Goal: Task Accomplishment & Management: Manage account settings

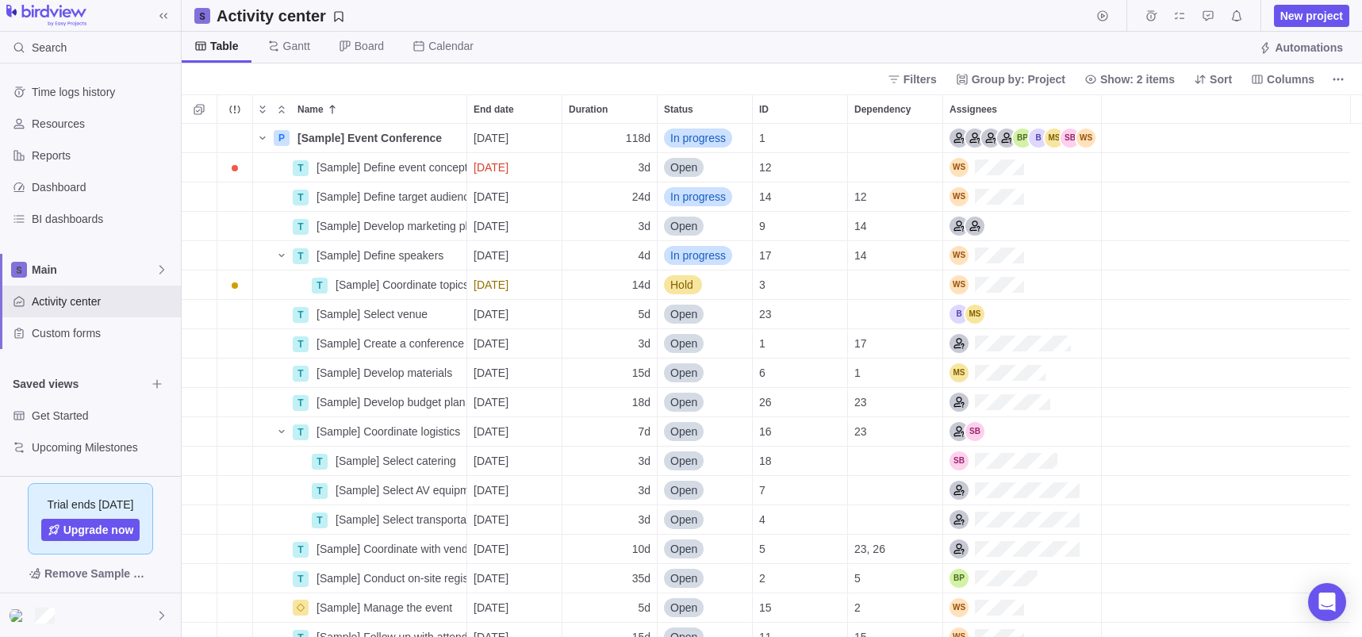
scroll to position [103, 0]
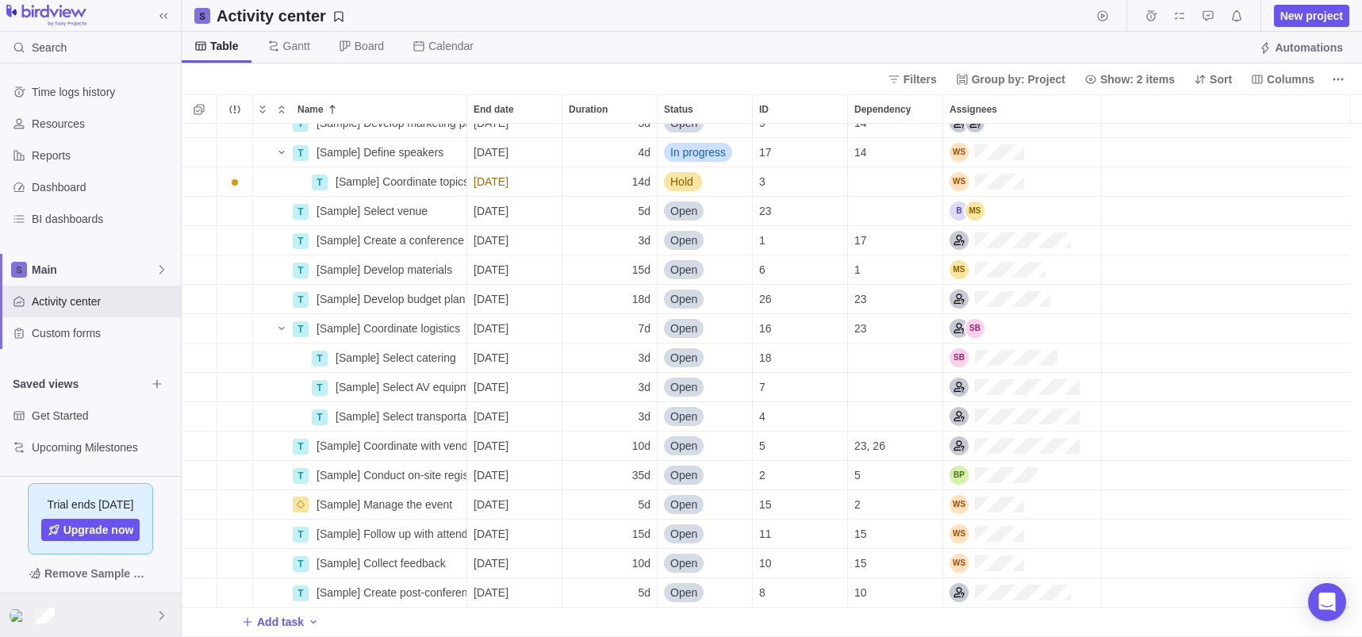
click at [78, 618] on div at bounding box center [90, 615] width 181 height 44
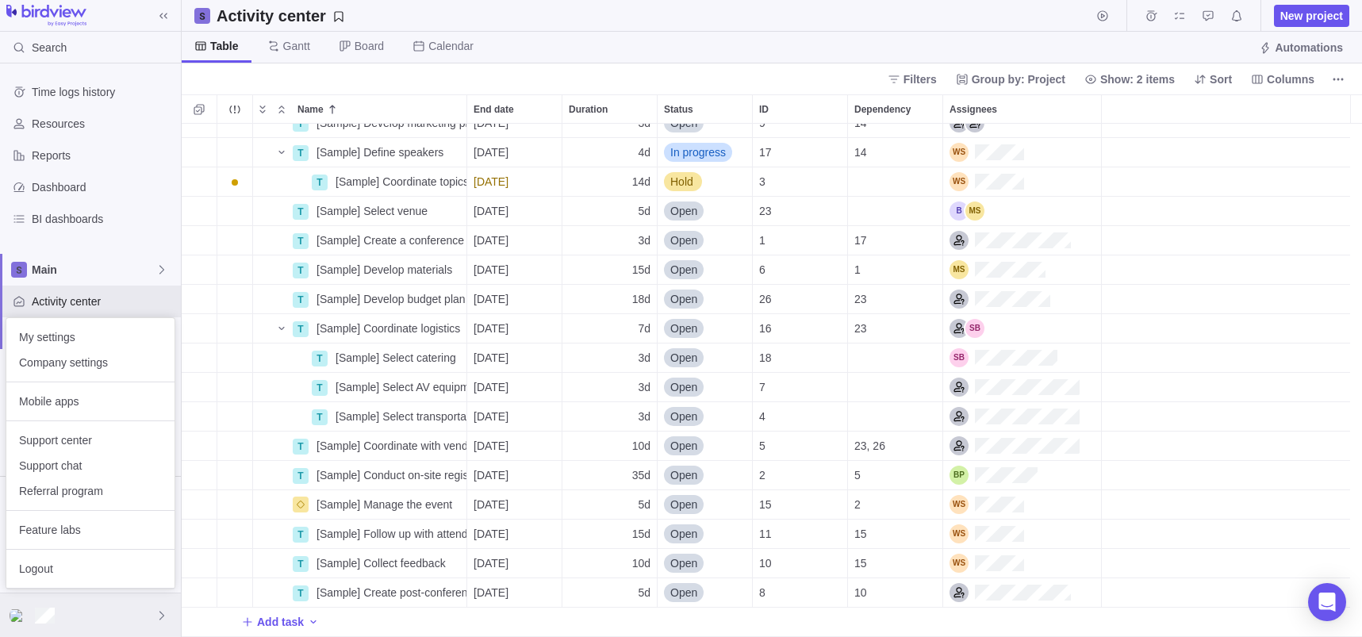
click at [144, 604] on div at bounding box center [90, 615] width 181 height 44
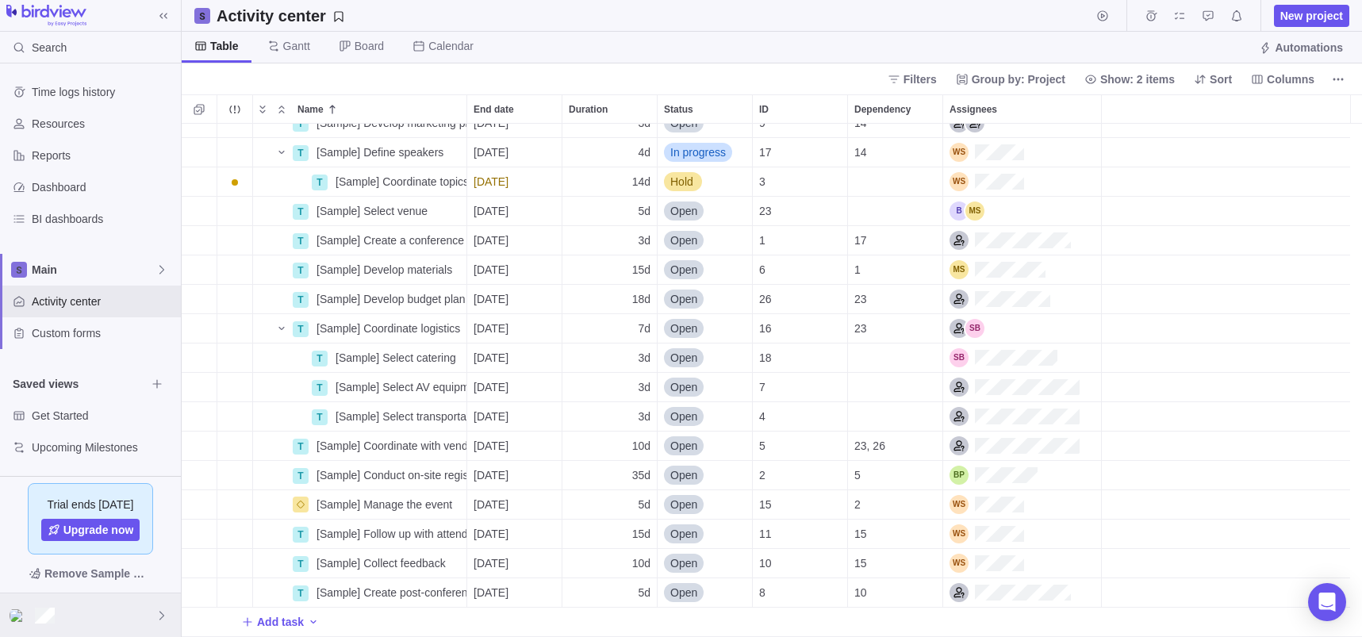
click at [95, 611] on div at bounding box center [90, 615] width 181 height 44
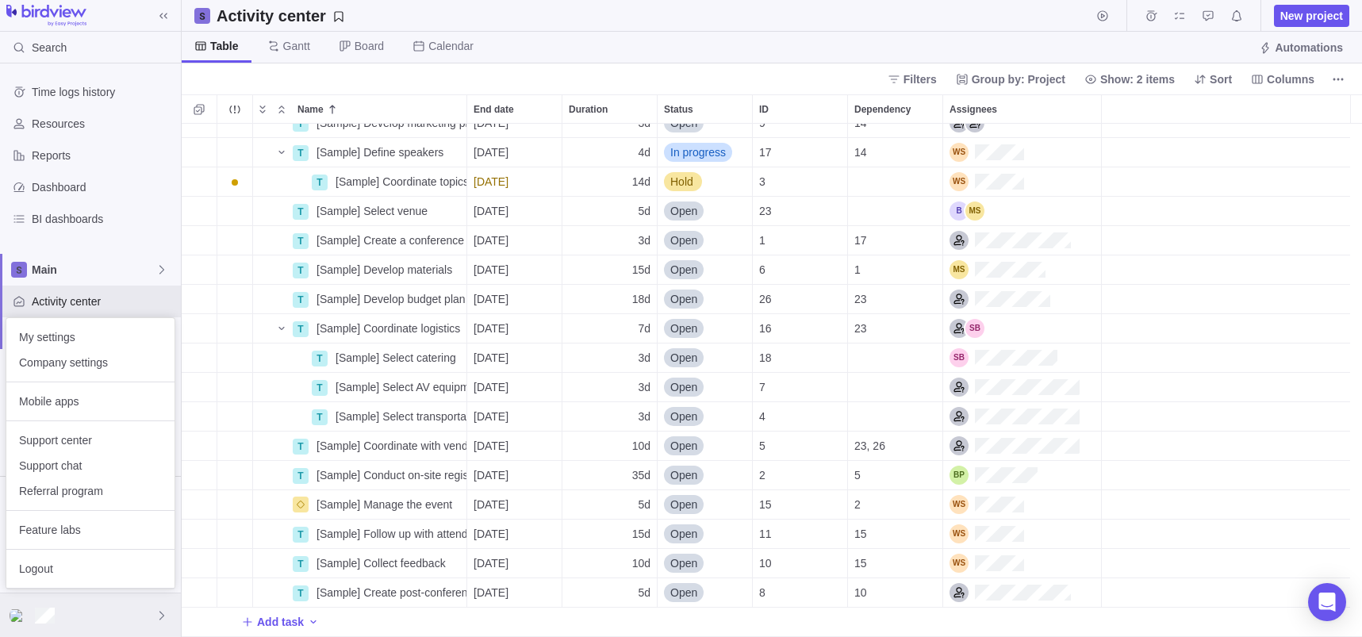
click at [95, 611] on div at bounding box center [90, 615] width 181 height 44
click at [51, 568] on span "Logout" at bounding box center [90, 569] width 143 height 16
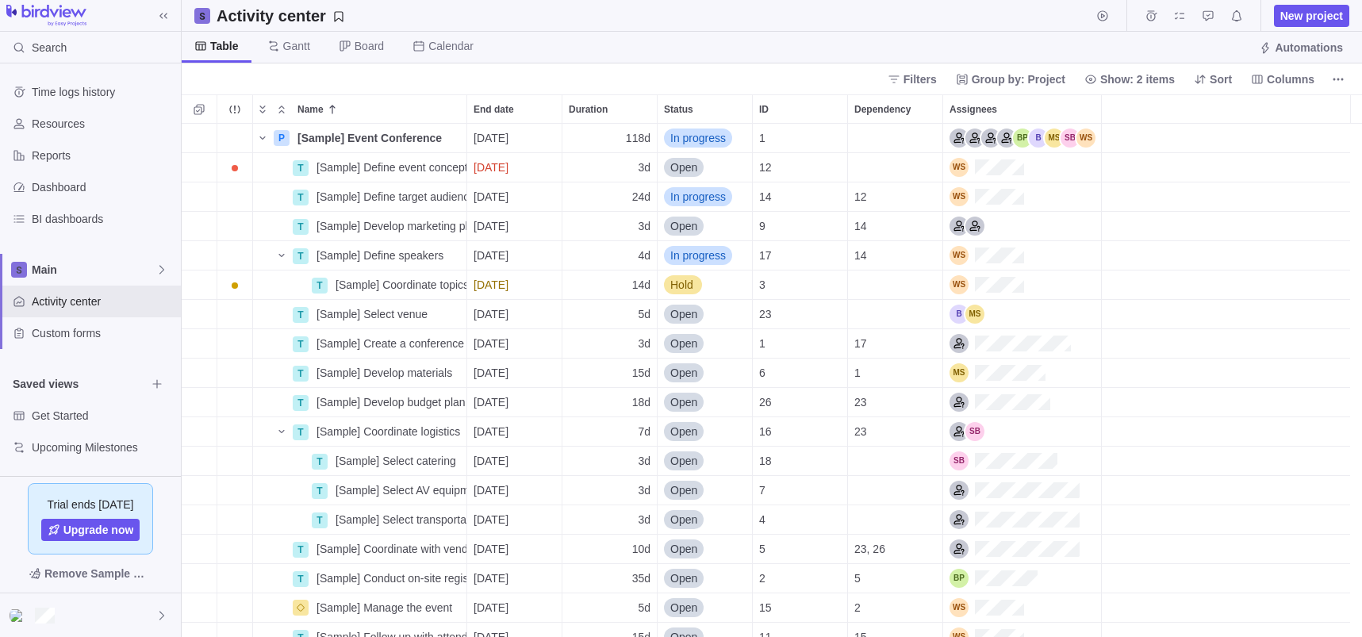
scroll to position [13, 13]
click at [69, 611] on div at bounding box center [90, 615] width 181 height 44
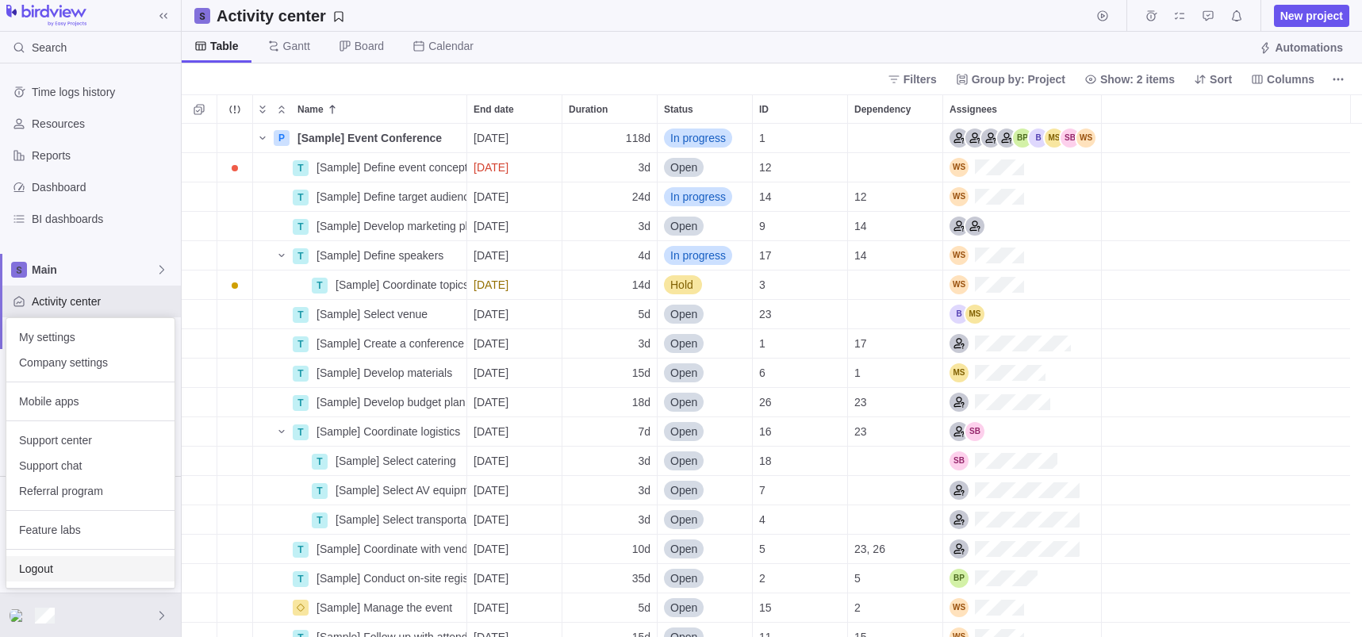
click at [69, 562] on span "Logout" at bounding box center [90, 569] width 143 height 16
